Goal: Transaction & Acquisition: Download file/media

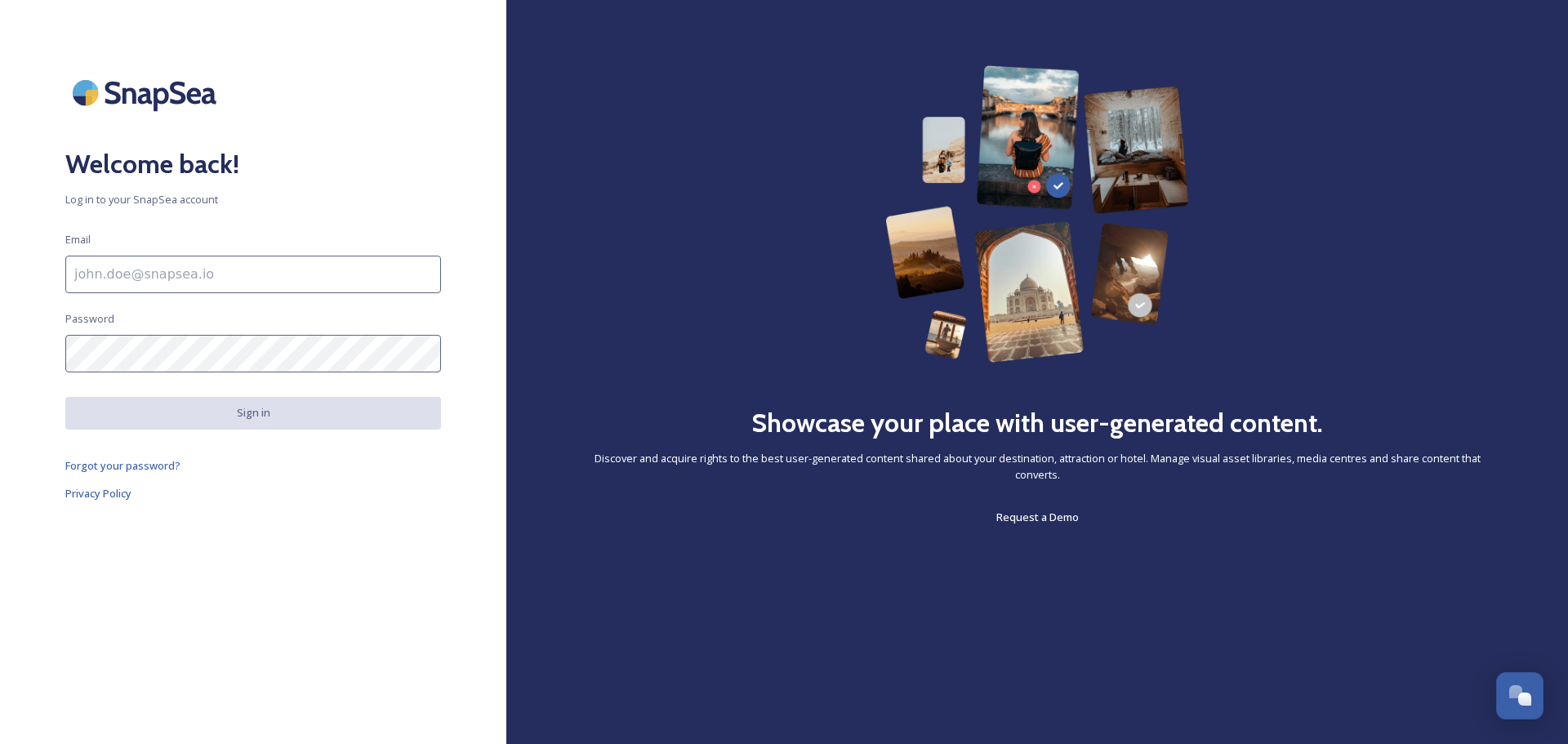
click at [145, 275] on input at bounding box center [253, 274] width 376 height 38
click at [292, 551] on div "Welcome back! Log in to your SnapSea account Email [EMAIL_ADDRESS][DOMAIN_NAME]…" at bounding box center [253, 372] width 506 height 613
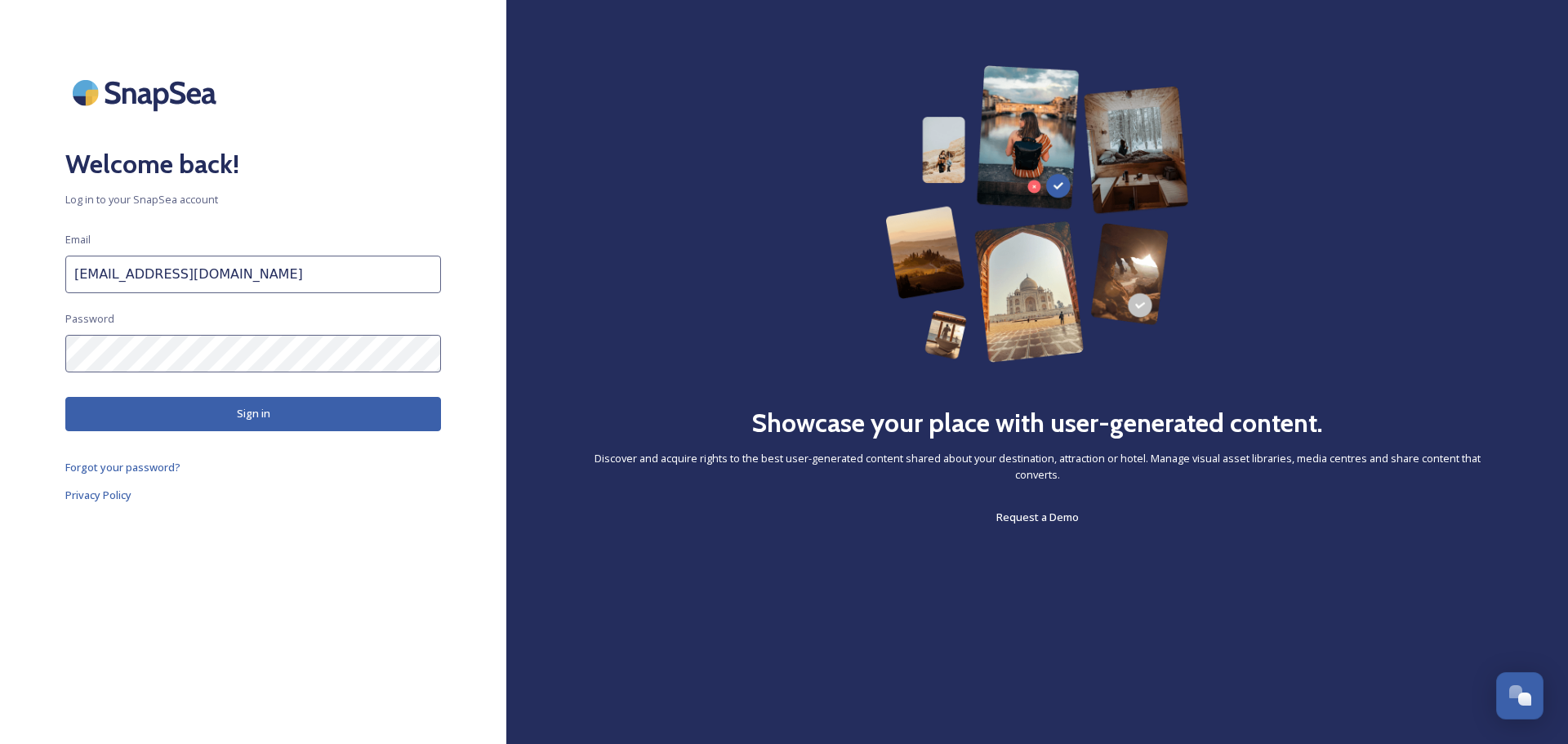
click at [0, 339] on div "Welcome back! Log in to your SnapSea account Email [EMAIL_ADDRESS][DOMAIN_NAME]…" at bounding box center [253, 372] width 506 height 613
click at [66, 406] on button "Sign in" at bounding box center [253, 414] width 376 height 34
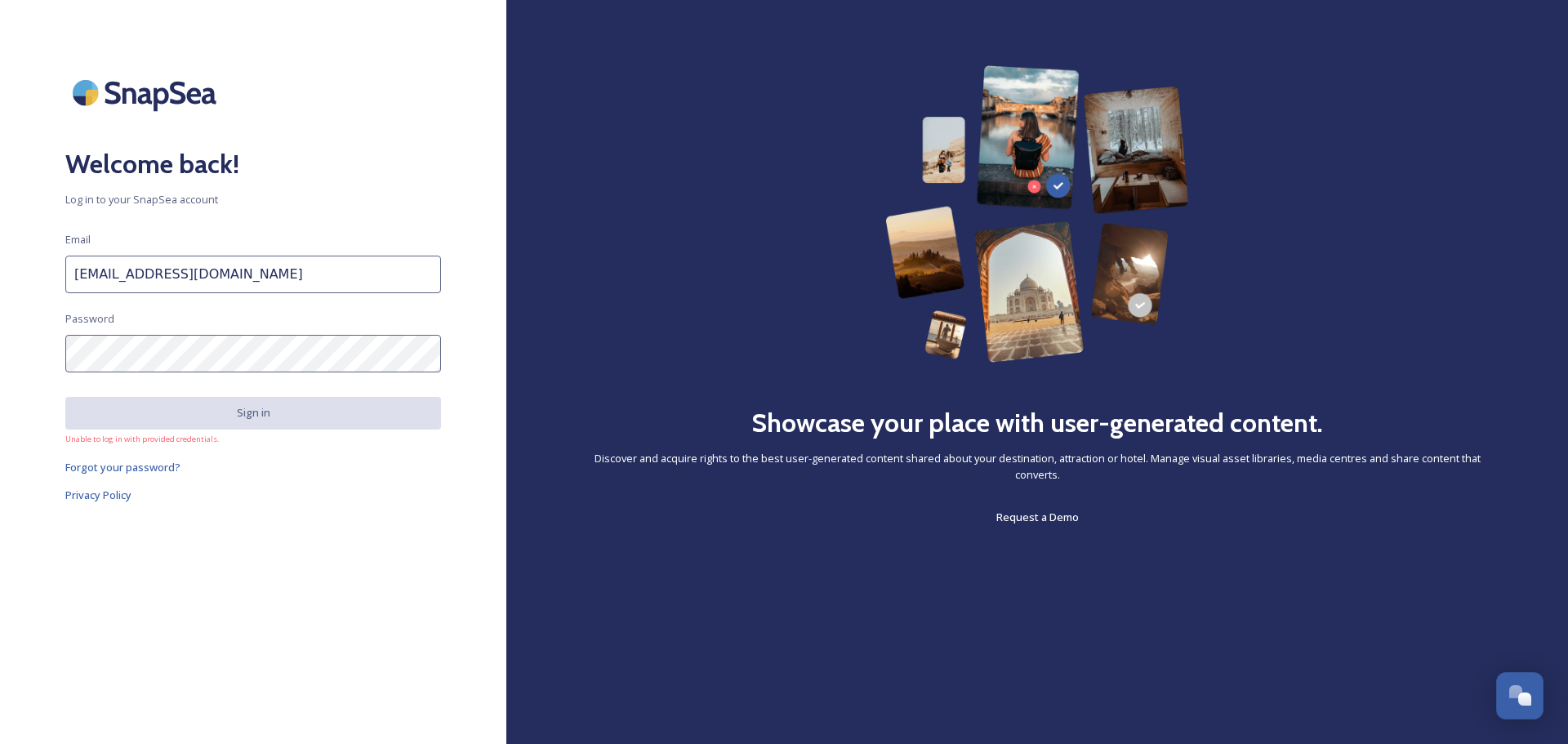
click at [0, 329] on div "Welcome back! Log in to your SnapSea account Email [EMAIL_ADDRESS][DOMAIN_NAME]…" at bounding box center [253, 372] width 506 height 613
click at [63, 345] on div "Welcome back! Log in to your SnapSea account Email [EMAIL_ADDRESS][DOMAIN_NAME]…" at bounding box center [253, 372] width 506 height 613
drag, startPoint x: 98, startPoint y: 272, endPoint x: 0, endPoint y: 272, distance: 98.0
click at [0, 272] on div "Welcome back! Log in to your SnapSea account Email [EMAIL_ADDRESS][DOMAIN_NAME]…" at bounding box center [253, 372] width 506 height 613
type input "[EMAIL_ADDRESS][DOMAIN_NAME]"
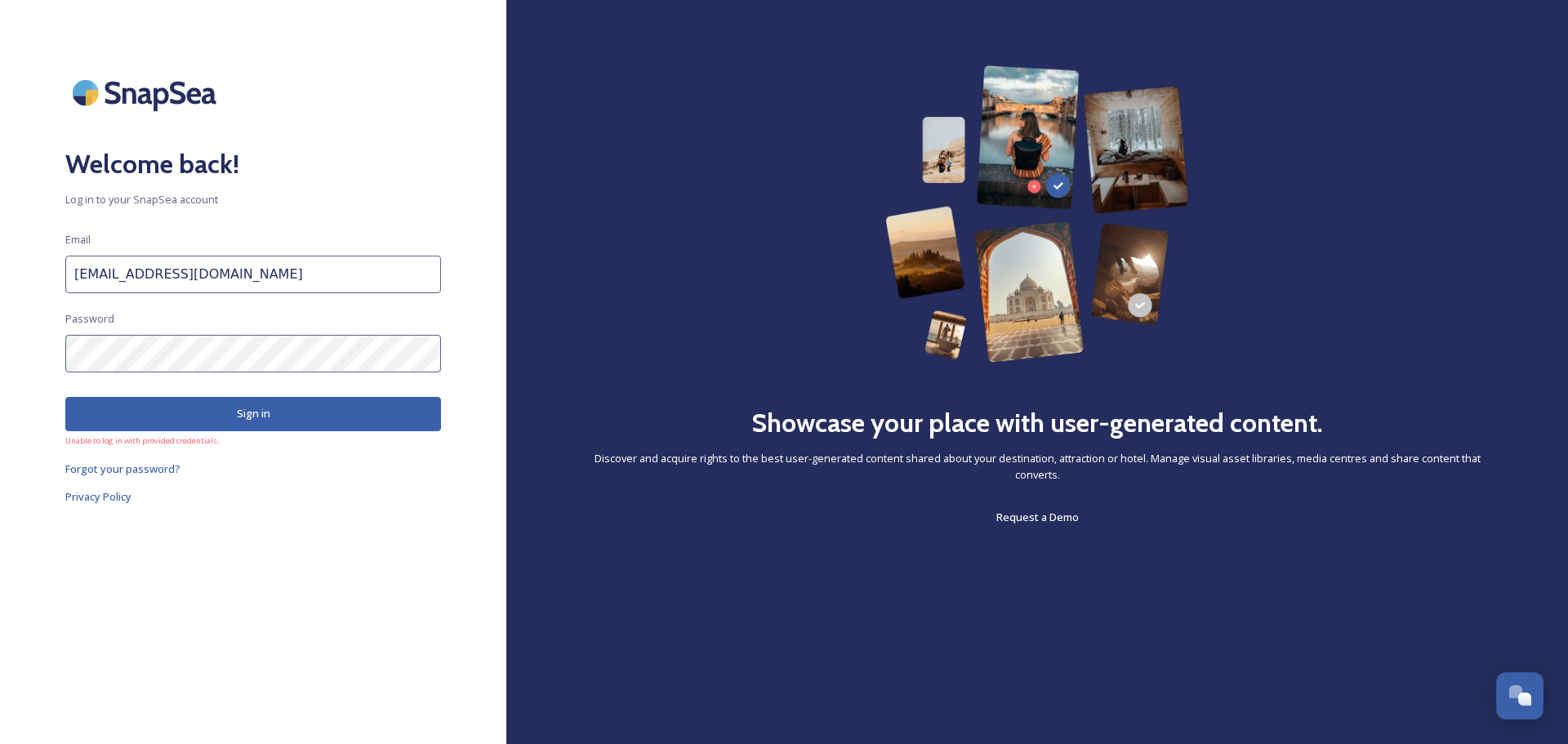
click at [248, 424] on button "Sign in" at bounding box center [253, 414] width 376 height 34
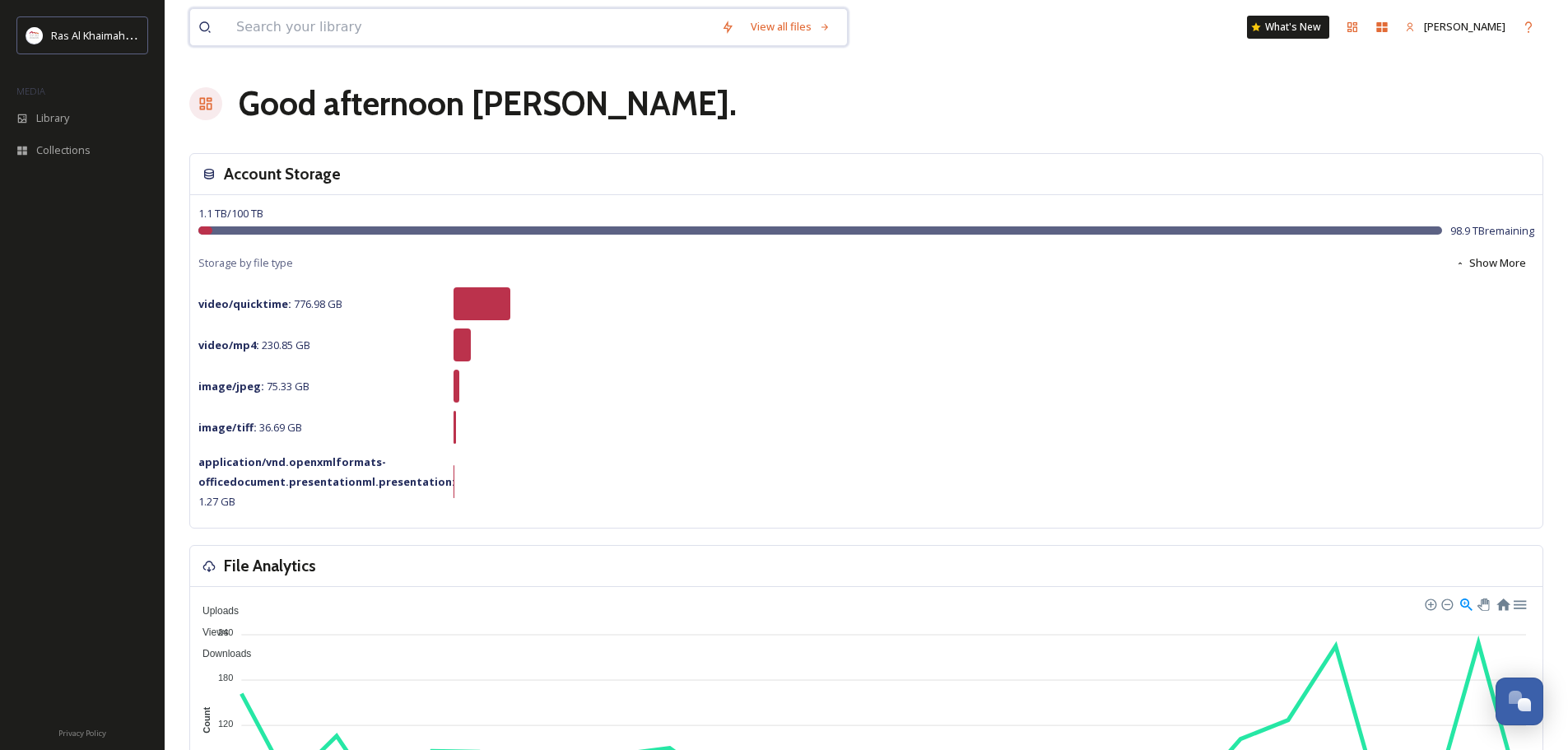
click at [314, 37] on input at bounding box center [470, 27] width 485 height 37
type input "sofitel"
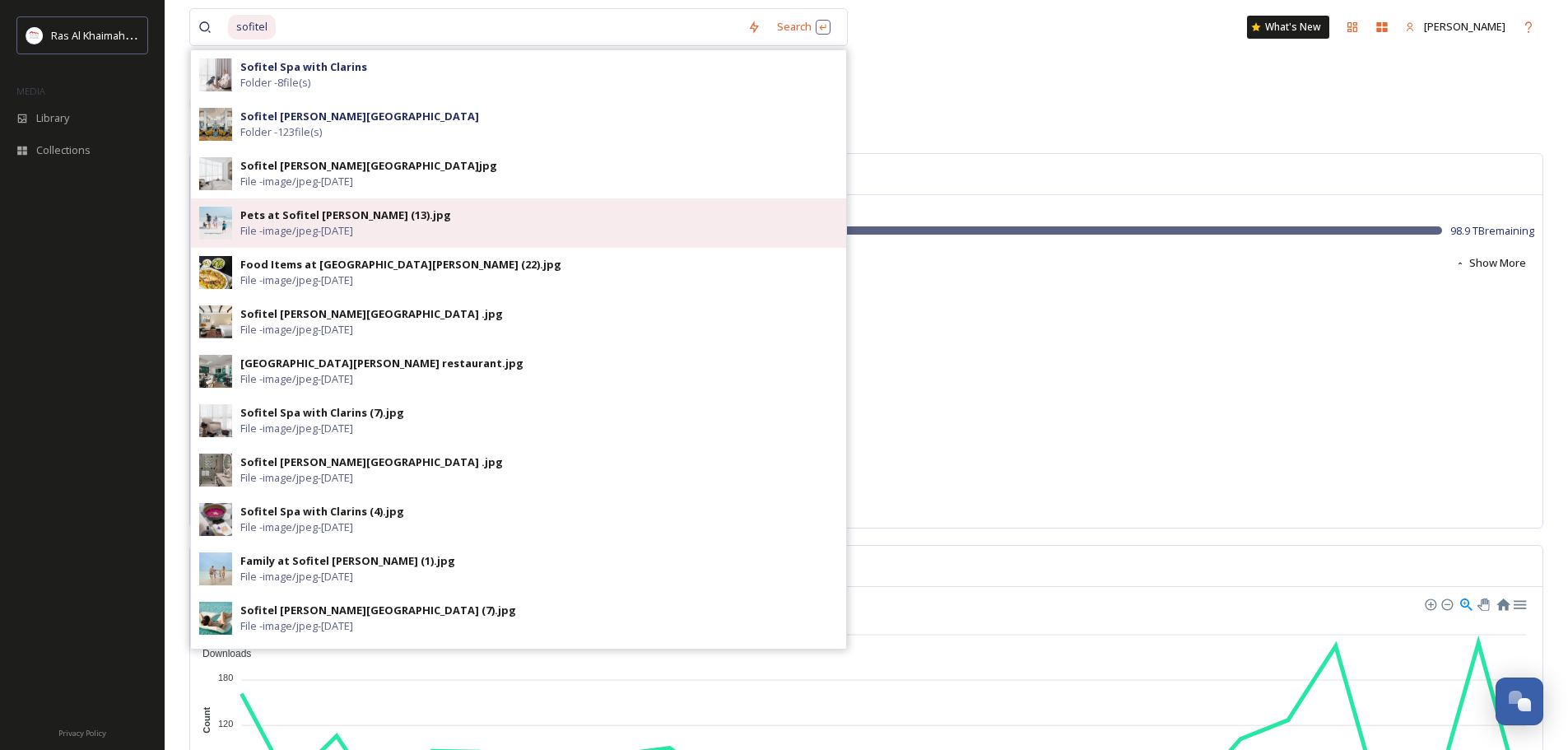
click at [249, 225] on span "File - image/jpeg - [DATE]" at bounding box center [297, 231] width 113 height 16
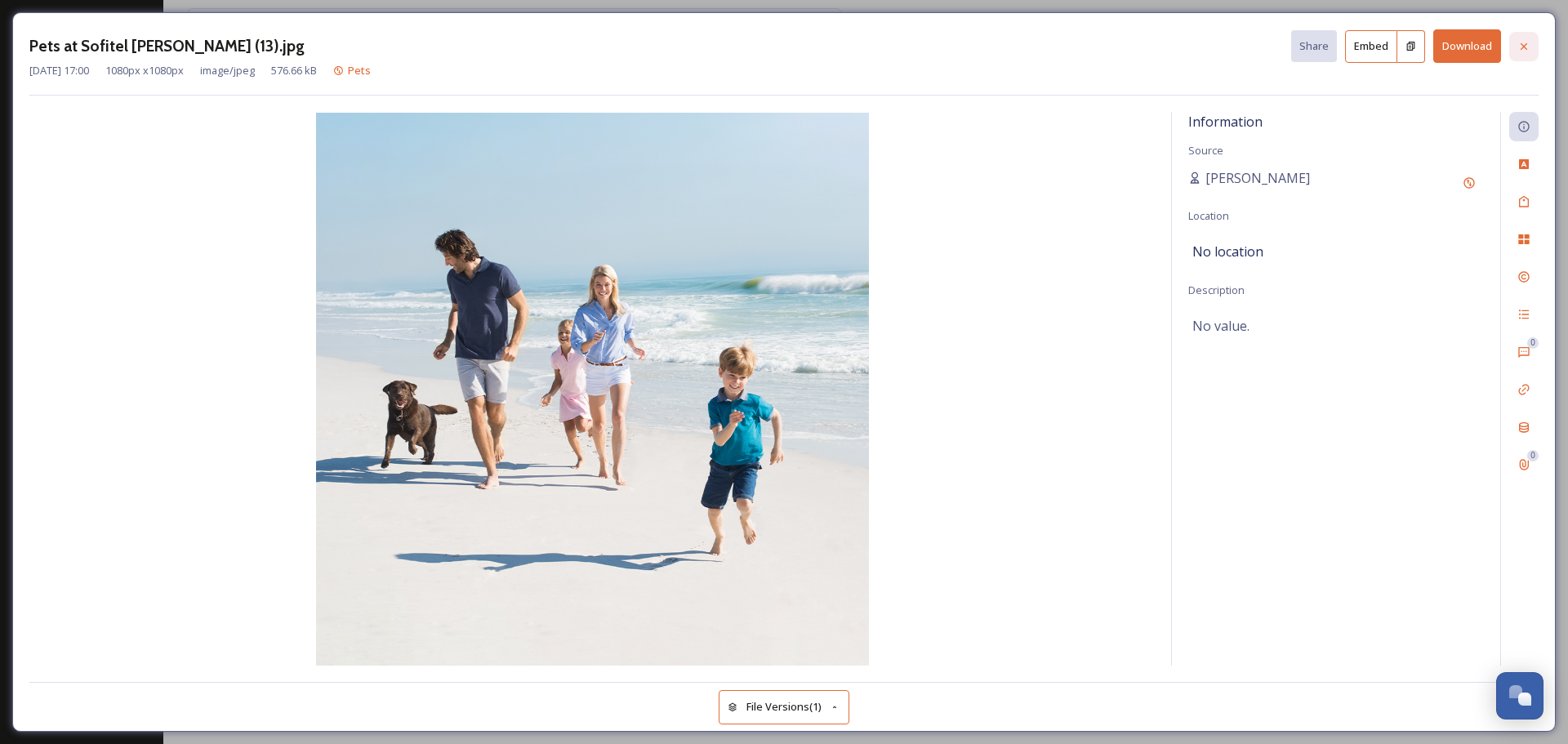
click at [1524, 49] on icon at bounding box center [1524, 46] width 13 height 13
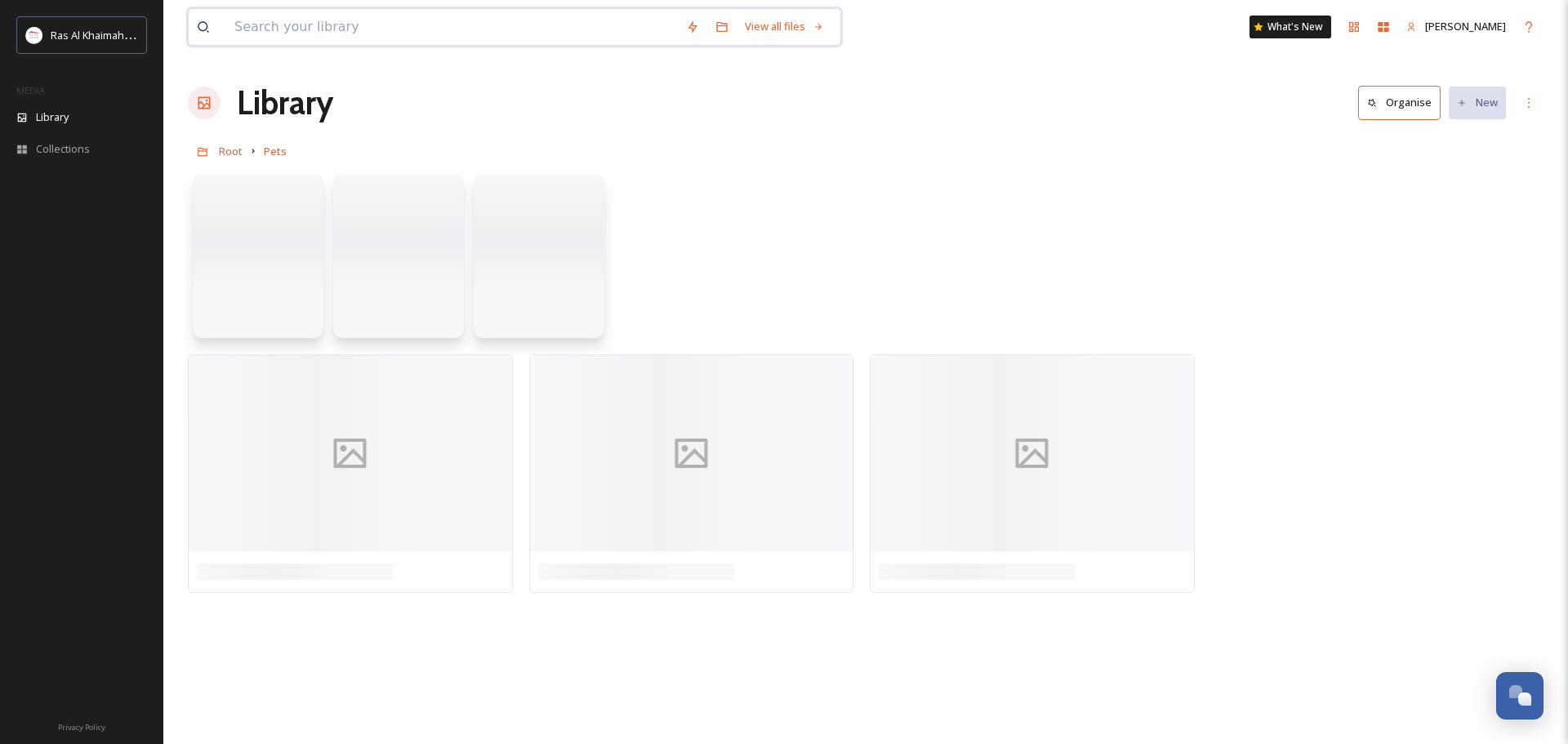
click at [421, 34] on input at bounding box center [452, 27] width 452 height 36
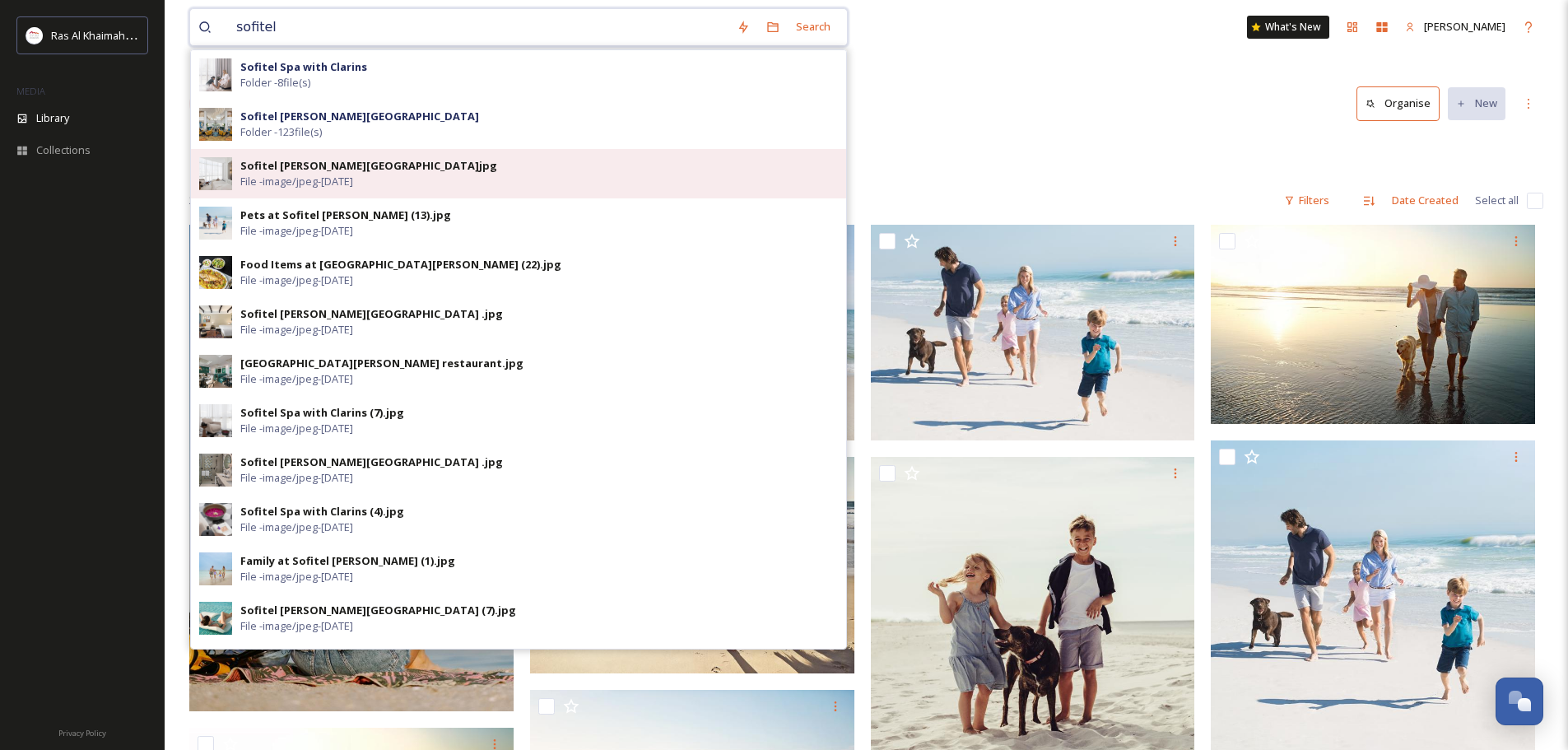
type input "sofitel"
click at [470, 183] on div "Sofitel [PERSON_NAME][GEOGRAPHIC_DATA]jpg File - image/jpeg - [DATE]" at bounding box center [539, 173] width 598 height 31
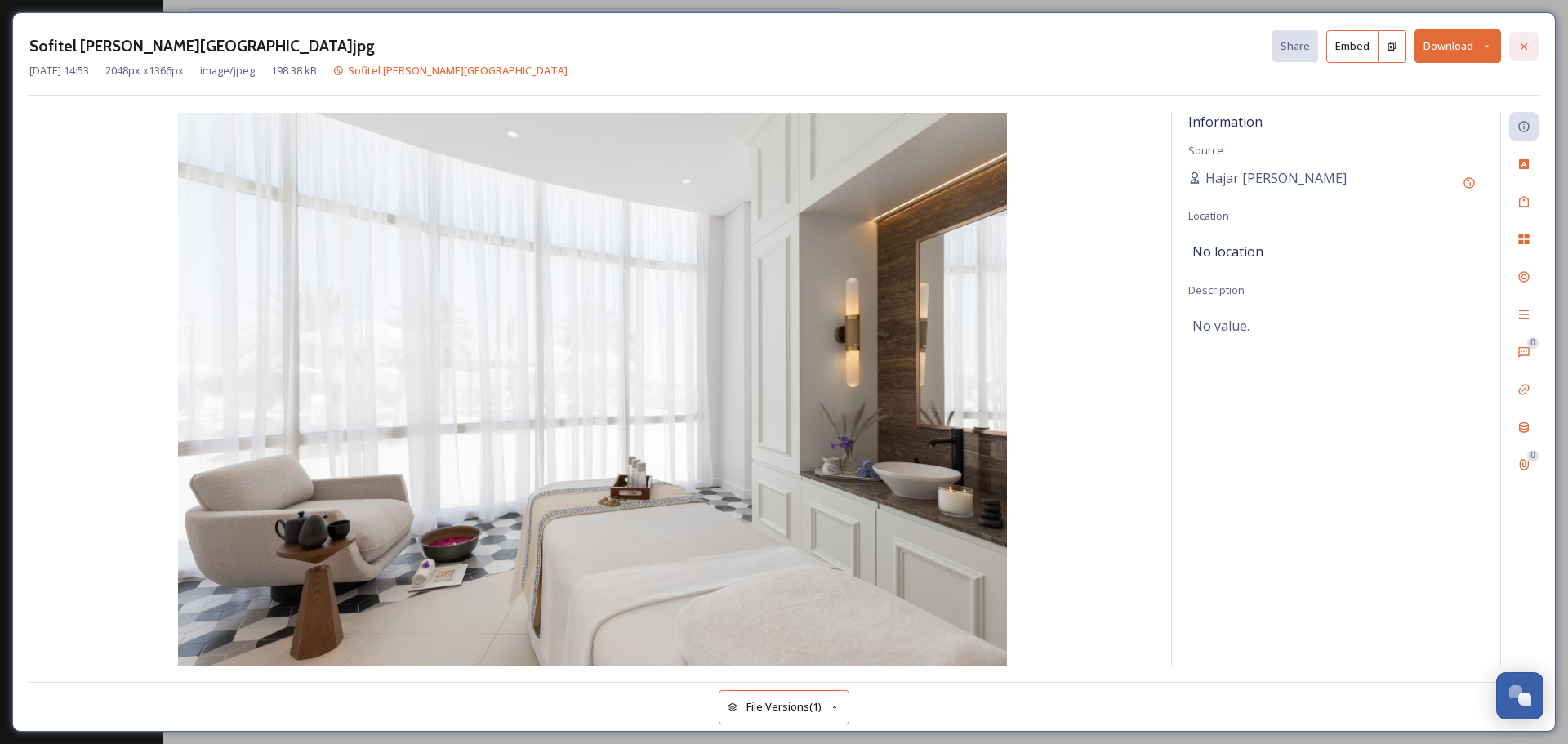
click at [1528, 50] on icon at bounding box center [1524, 46] width 13 height 13
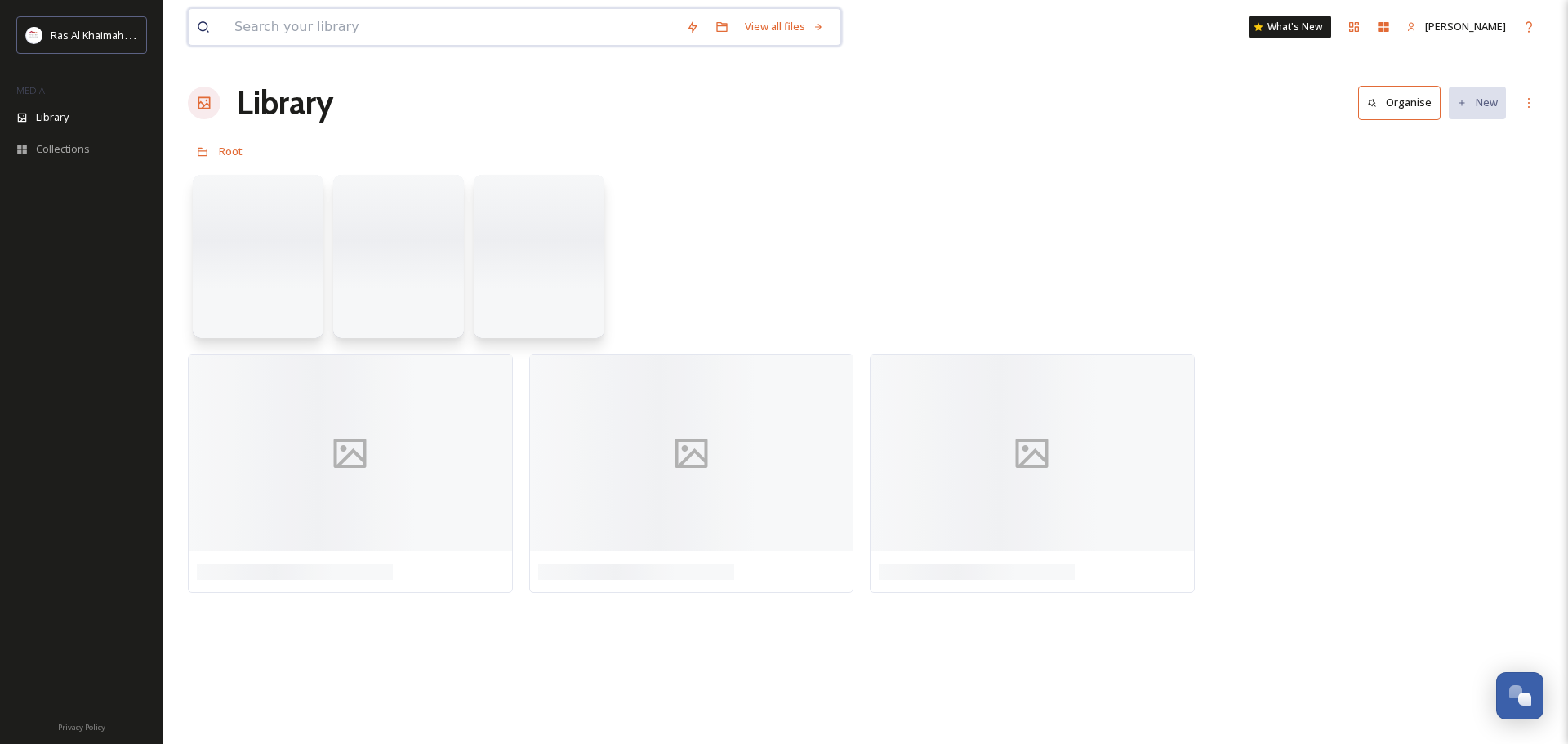
click at [410, 27] on input at bounding box center [452, 27] width 452 height 36
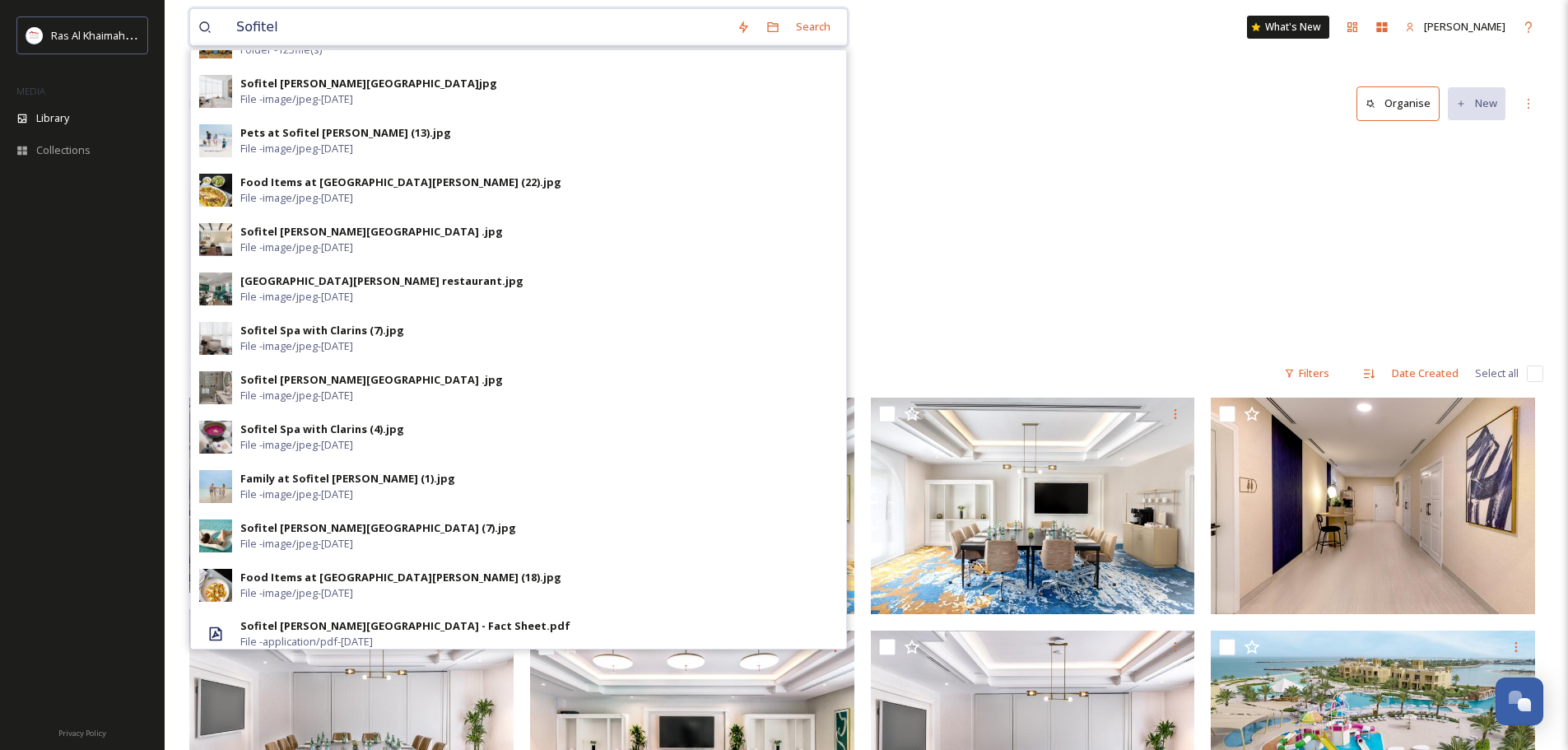
type input "Sofitel"
click at [960, 88] on div "Library Organise New" at bounding box center [867, 103] width 1354 height 49
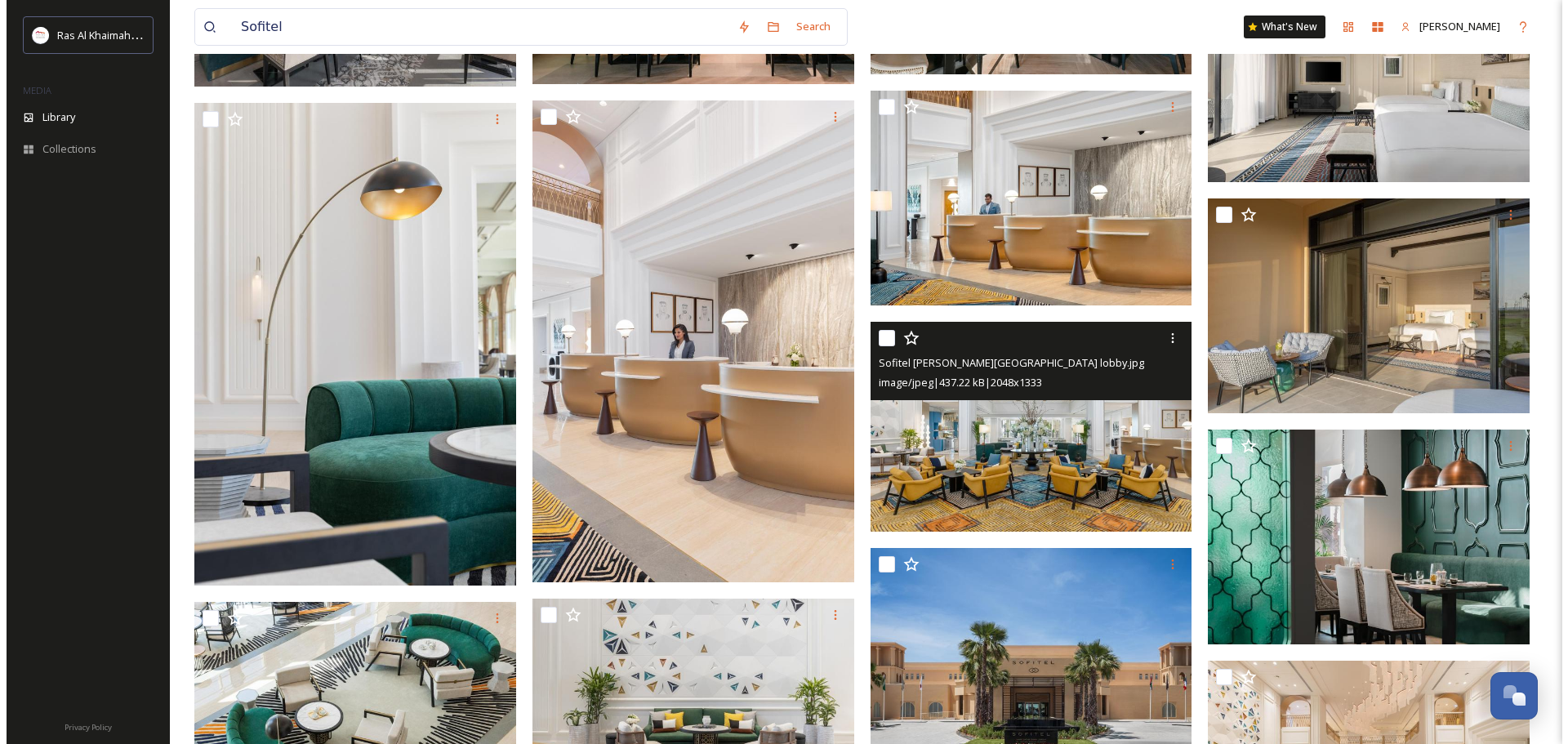
scroll to position [4654, 0]
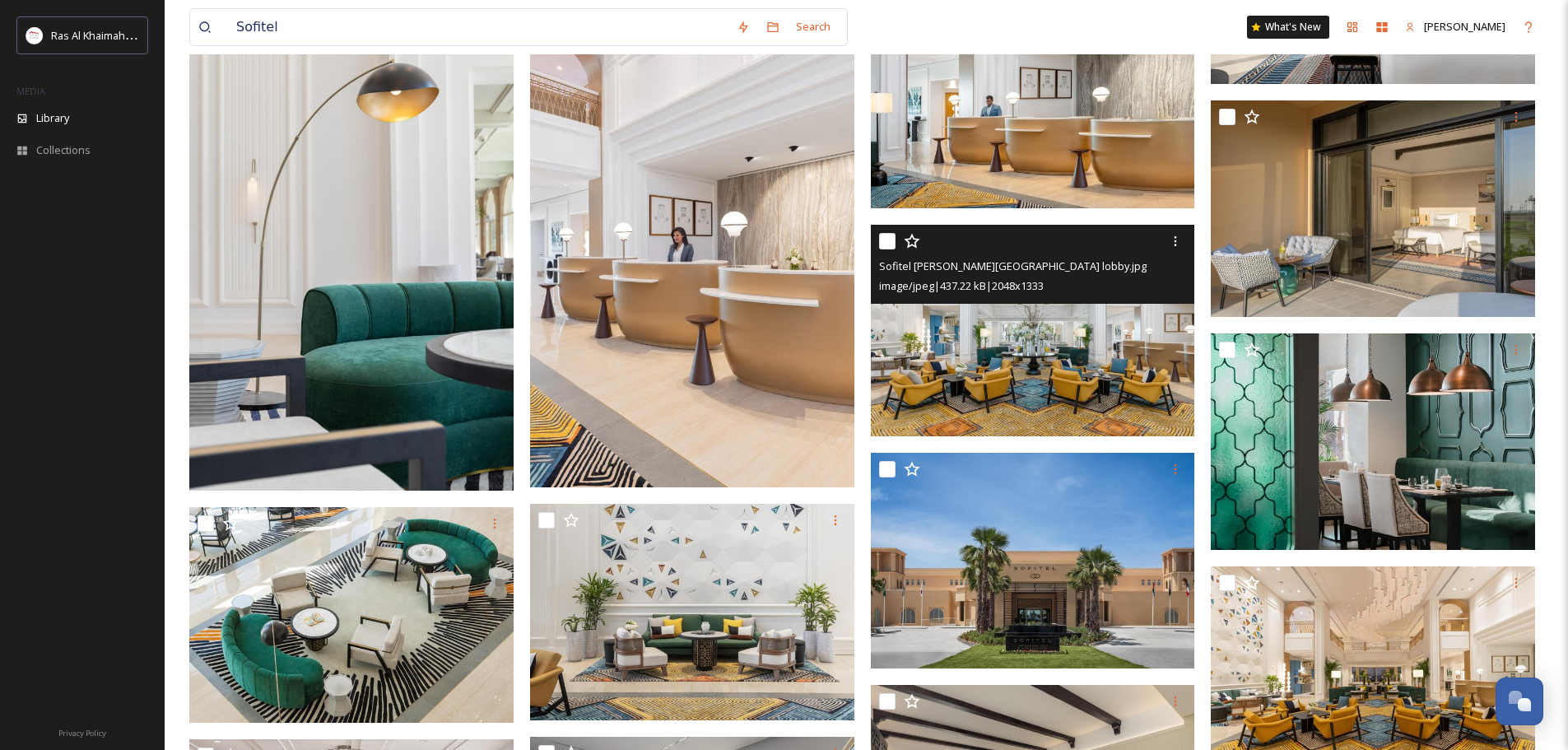
click at [1011, 381] on img at bounding box center [1033, 330] width 324 height 211
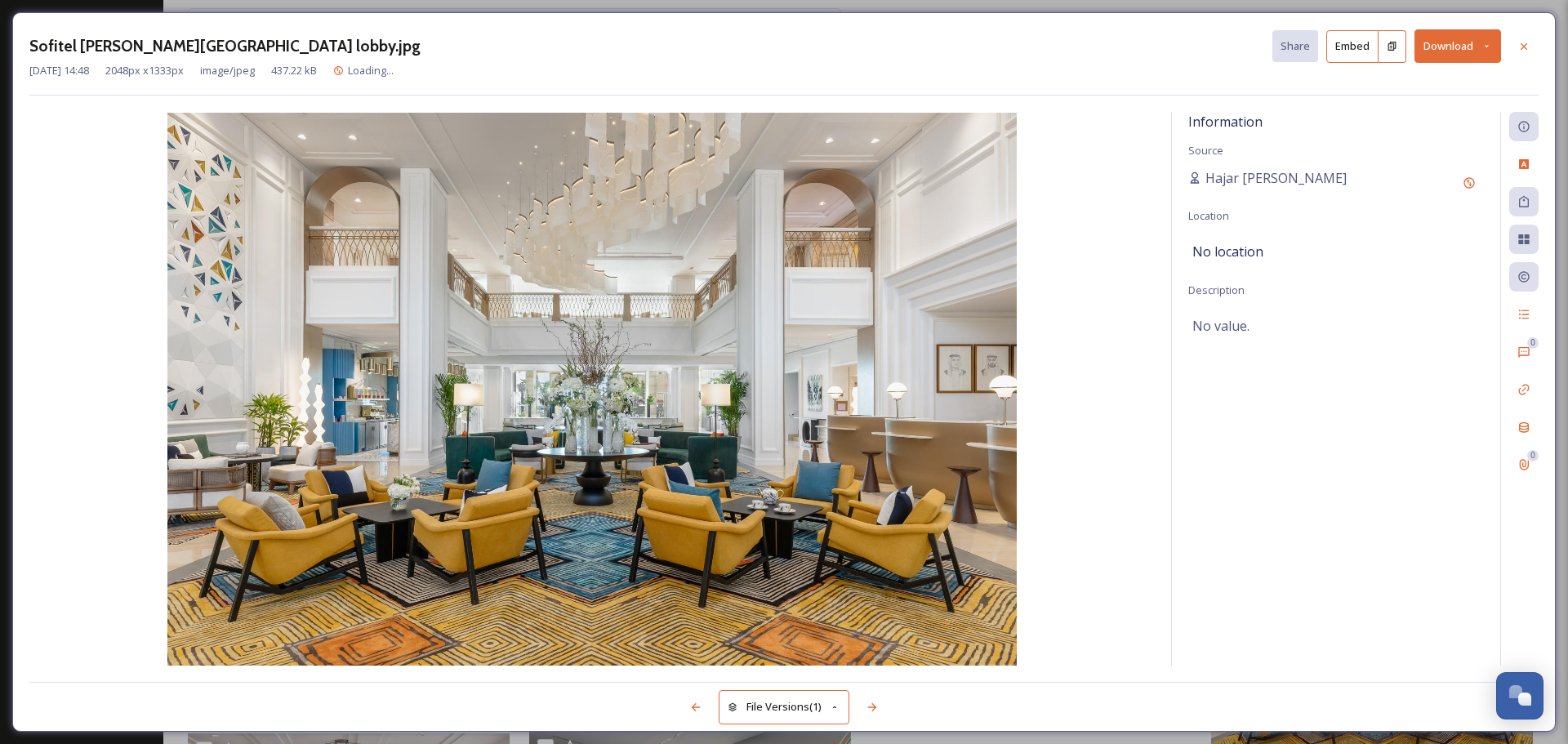
click at [1448, 42] on button "Download" at bounding box center [1458, 46] width 87 height 34
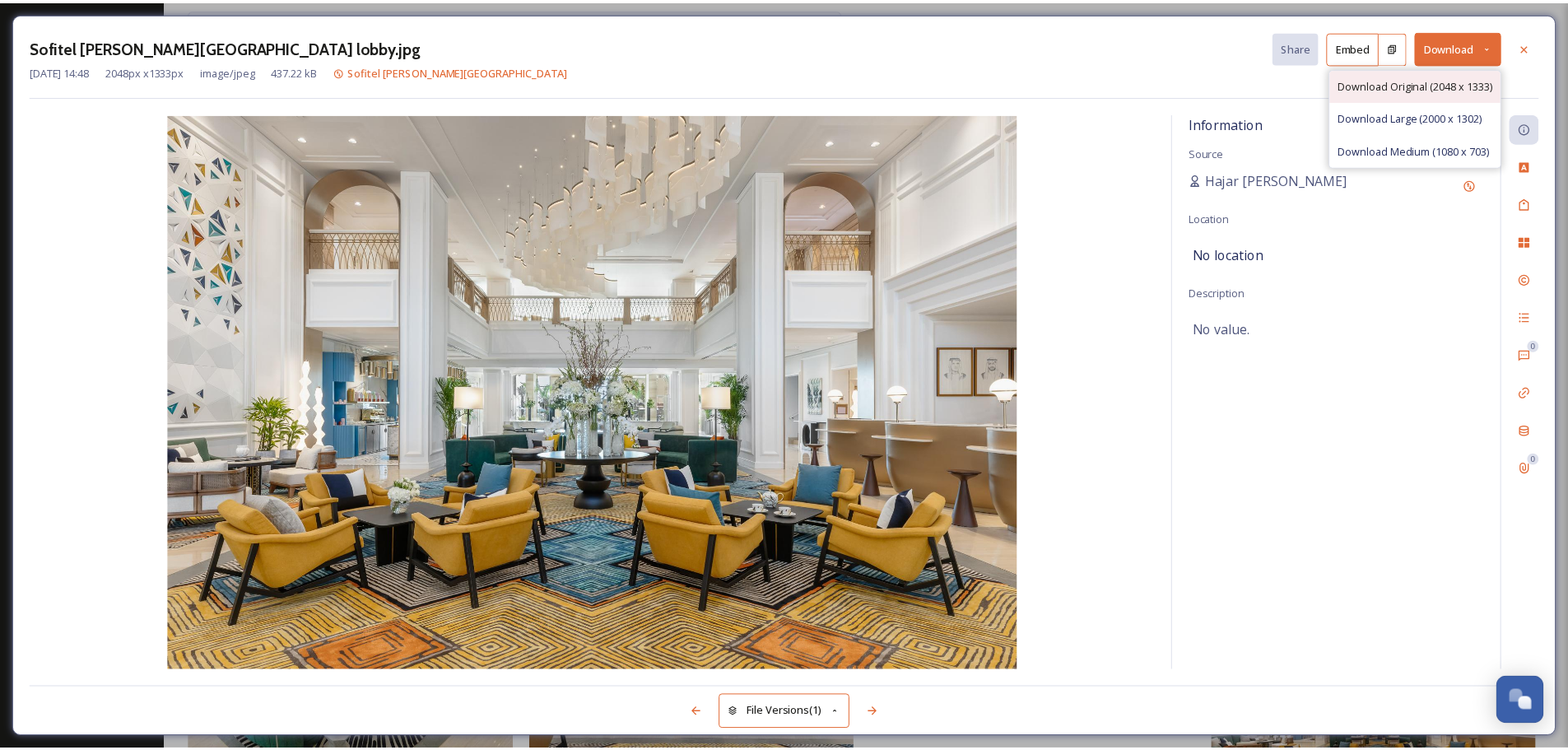
scroll to position [4732, 0]
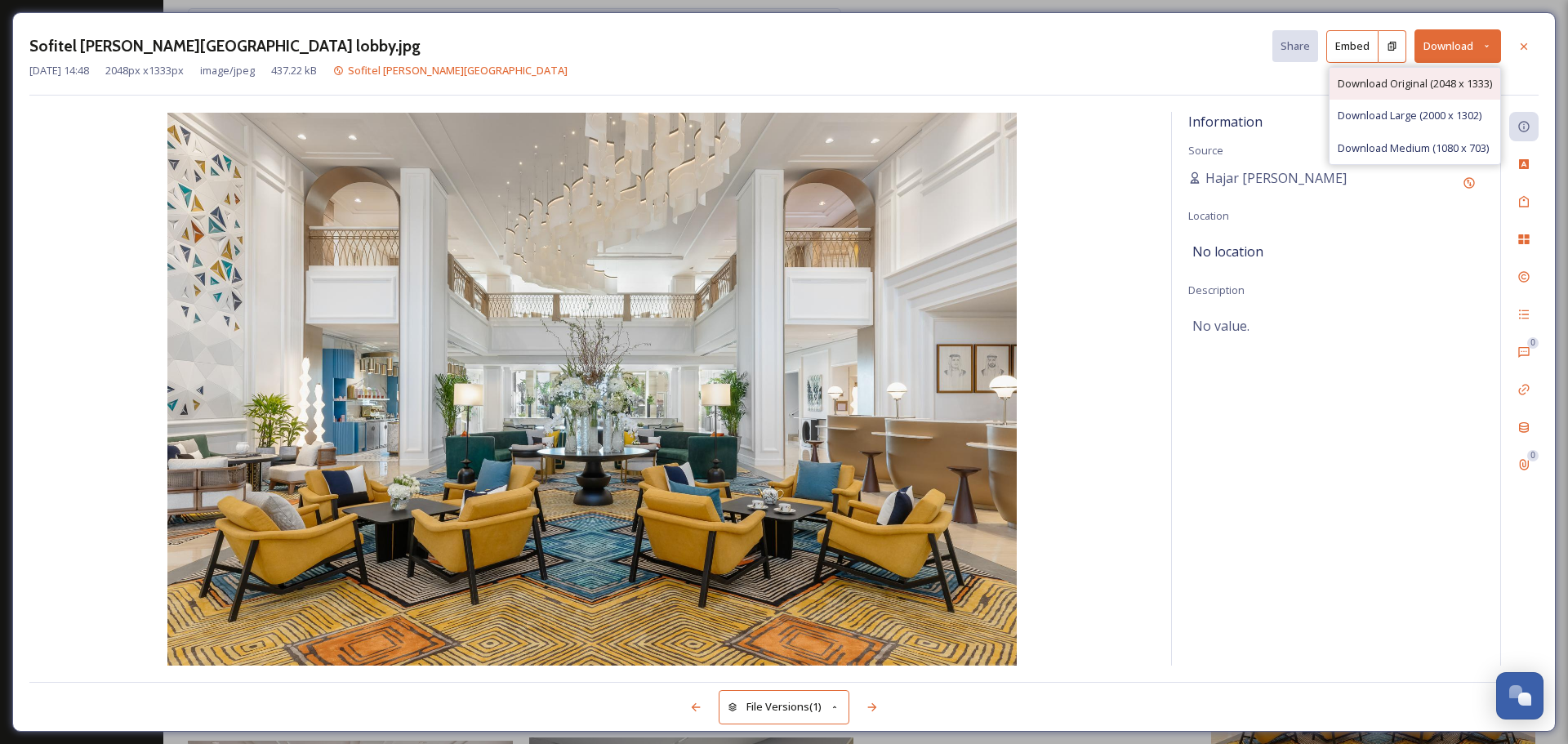
click at [1379, 75] on div "Download Original (2048 x 1333)" at bounding box center [1414, 84] width 171 height 32
click at [1521, 44] on icon at bounding box center [1524, 46] width 13 height 13
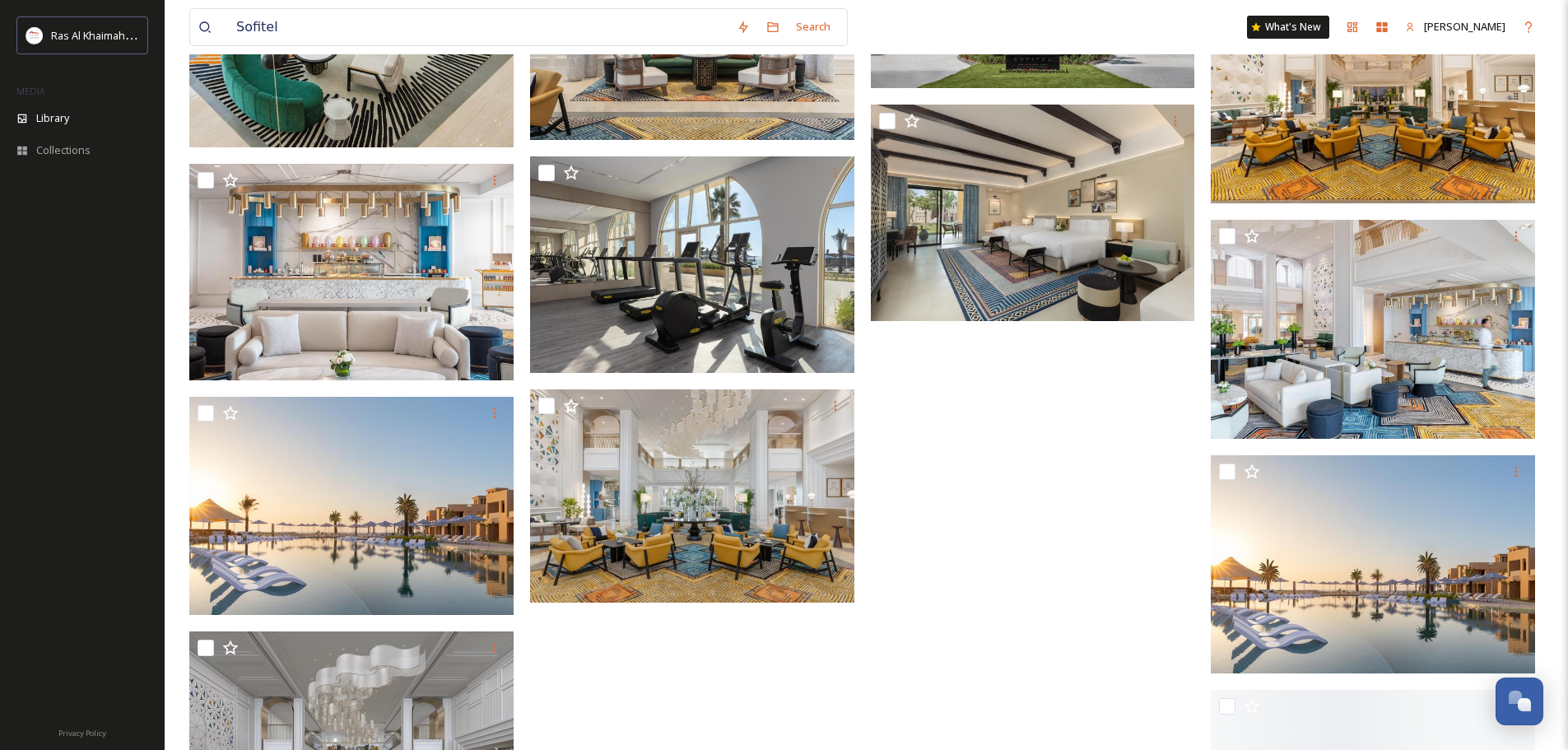
scroll to position [5391, 0]
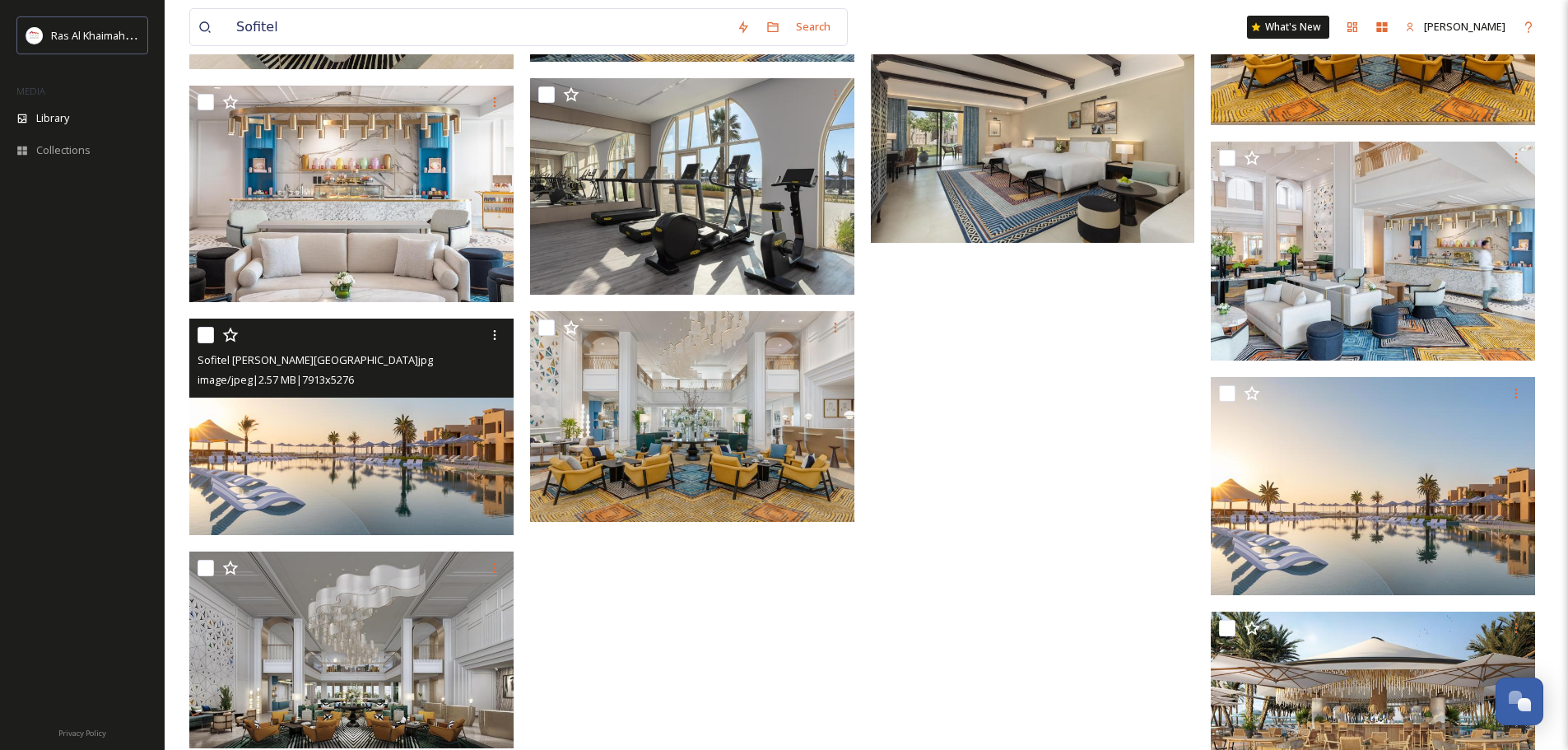
click at [389, 421] on img at bounding box center [352, 427] width 324 height 216
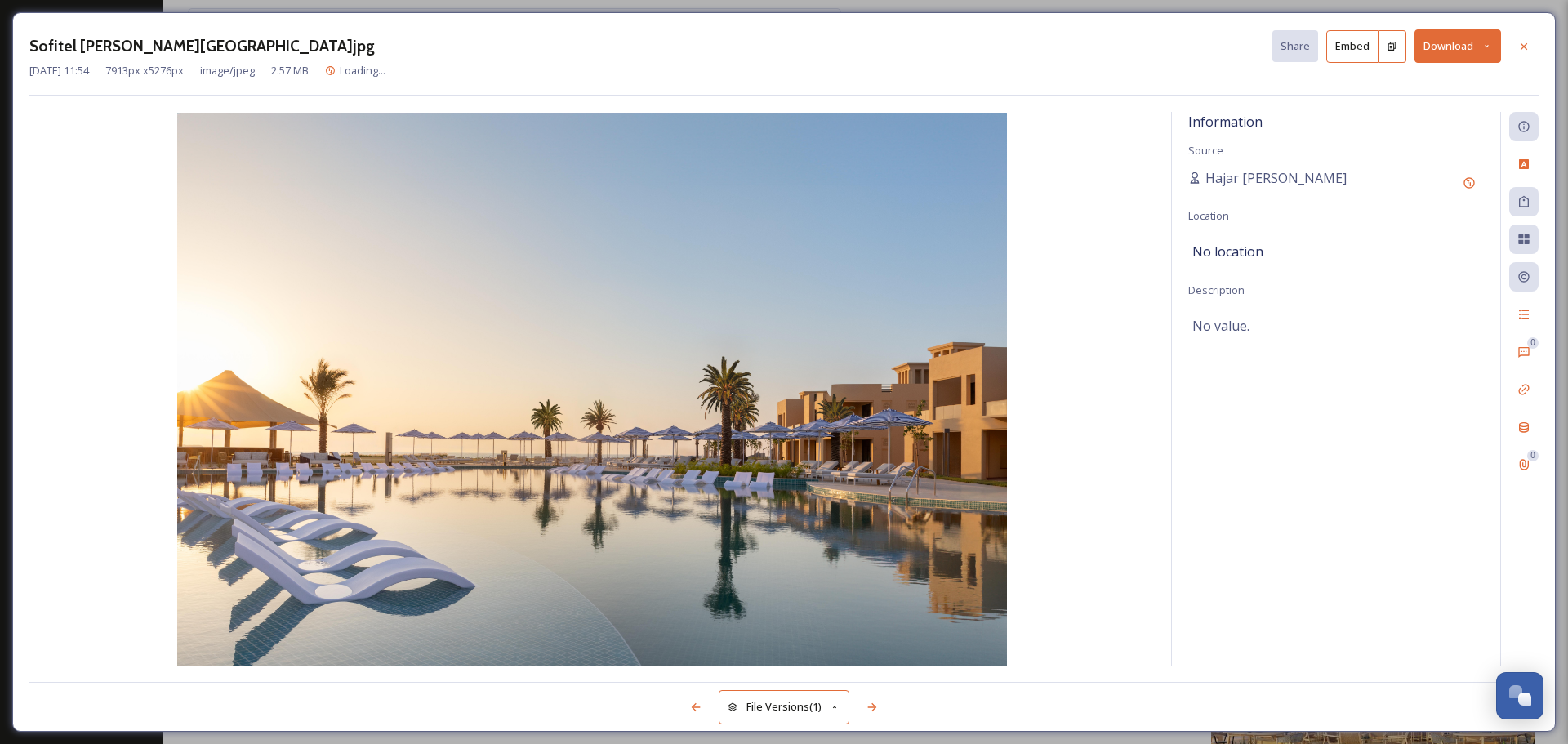
click at [1454, 47] on button "Download" at bounding box center [1458, 46] width 87 height 34
click at [1392, 87] on span "Download Original (7913 x 5276)" at bounding box center [1415, 84] width 155 height 16
click at [1521, 56] on div at bounding box center [1524, 46] width 29 height 29
